Goal: Check status: Check status

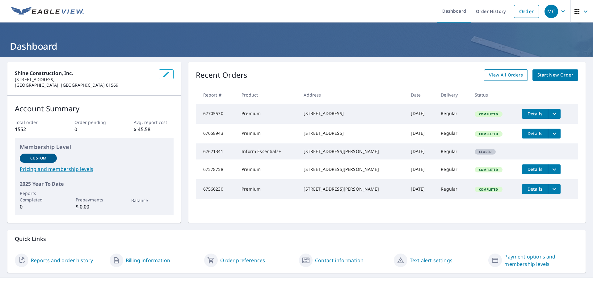
click at [513, 76] on span "View All Orders" at bounding box center [506, 75] width 34 height 8
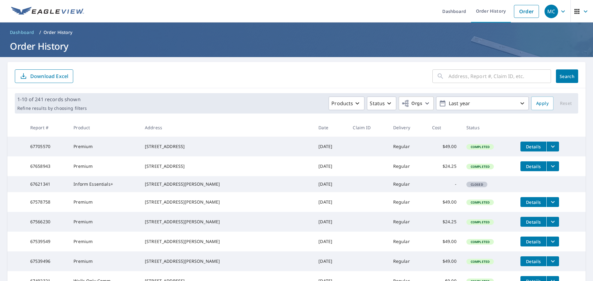
click at [504, 71] on input "text" at bounding box center [499, 76] width 102 height 17
type input "420 north"
click button "Search" at bounding box center [567, 76] width 22 height 14
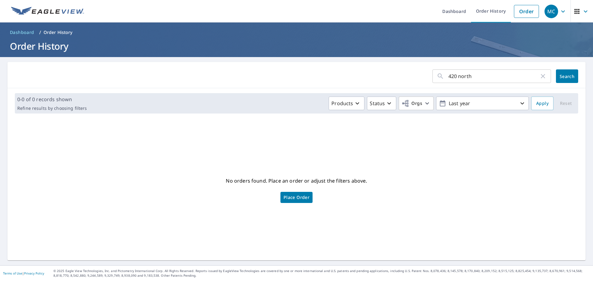
click at [488, 80] on input "420 north" at bounding box center [493, 76] width 91 height 17
type input "[STREET_ADDRESS]"
click button "Search" at bounding box center [567, 76] width 22 height 14
click at [496, 74] on input "[STREET_ADDRESS]" at bounding box center [493, 76] width 91 height 17
type input "420-422"
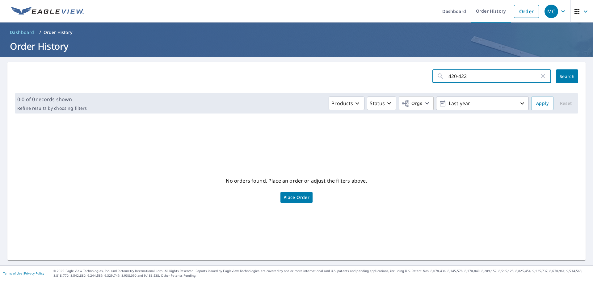
click button "Search" at bounding box center [567, 76] width 22 height 14
click at [497, 73] on input "420-422" at bounding box center [493, 76] width 91 height 17
type input "[STREET_ADDRESS]"
click button "Search" at bounding box center [567, 76] width 22 height 14
click at [497, 73] on input "[STREET_ADDRESS]" at bounding box center [493, 76] width 91 height 17
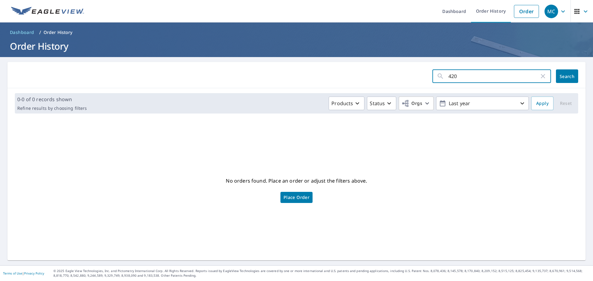
type input "420"
click button "Search" at bounding box center [567, 76] width 22 height 14
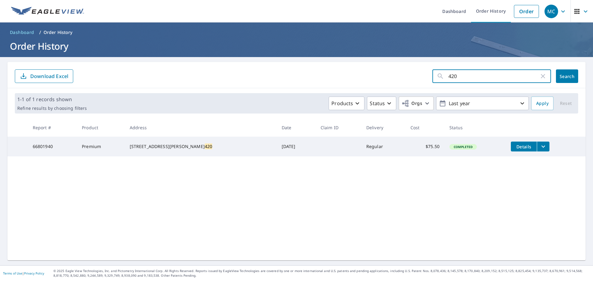
drag, startPoint x: 477, startPoint y: 74, endPoint x: 483, endPoint y: 76, distance: 6.6
click at [477, 74] on input "420" at bounding box center [493, 76] width 91 height 17
click at [541, 76] on icon "button" at bounding box center [542, 76] width 7 height 7
click at [525, 80] on input "text" at bounding box center [499, 76] width 102 height 17
type input "21 [PERSON_NAME]"
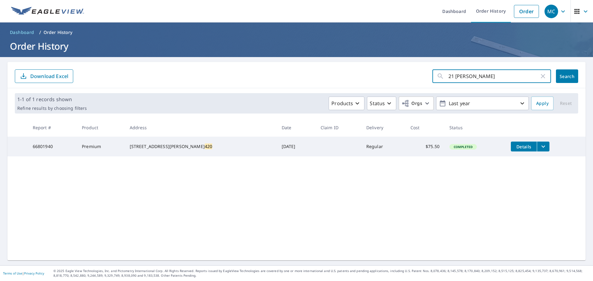
click button "Search" at bounding box center [567, 76] width 22 height 14
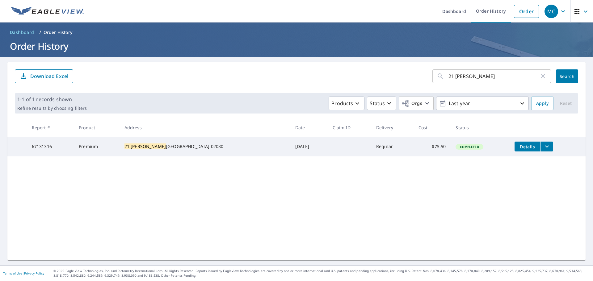
click at [280, 224] on div "21 [PERSON_NAME] ​ Search Download Excel 1-1 of 1 records shown Refine results …" at bounding box center [296, 161] width 578 height 199
